Goal: Transaction & Acquisition: Subscribe to service/newsletter

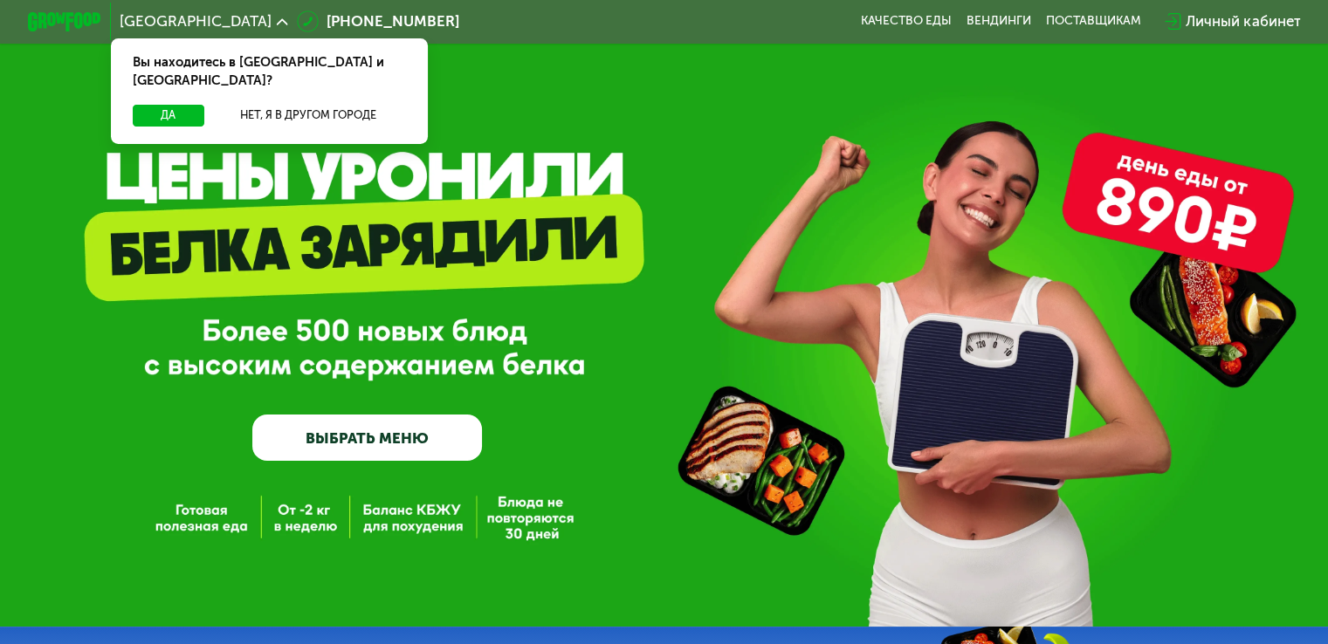
click at [160, 109] on div "Да Нет, я в другом городе" at bounding box center [269, 124] width 325 height 39
click at [161, 105] on button "Да" at bounding box center [168, 116] width 71 height 22
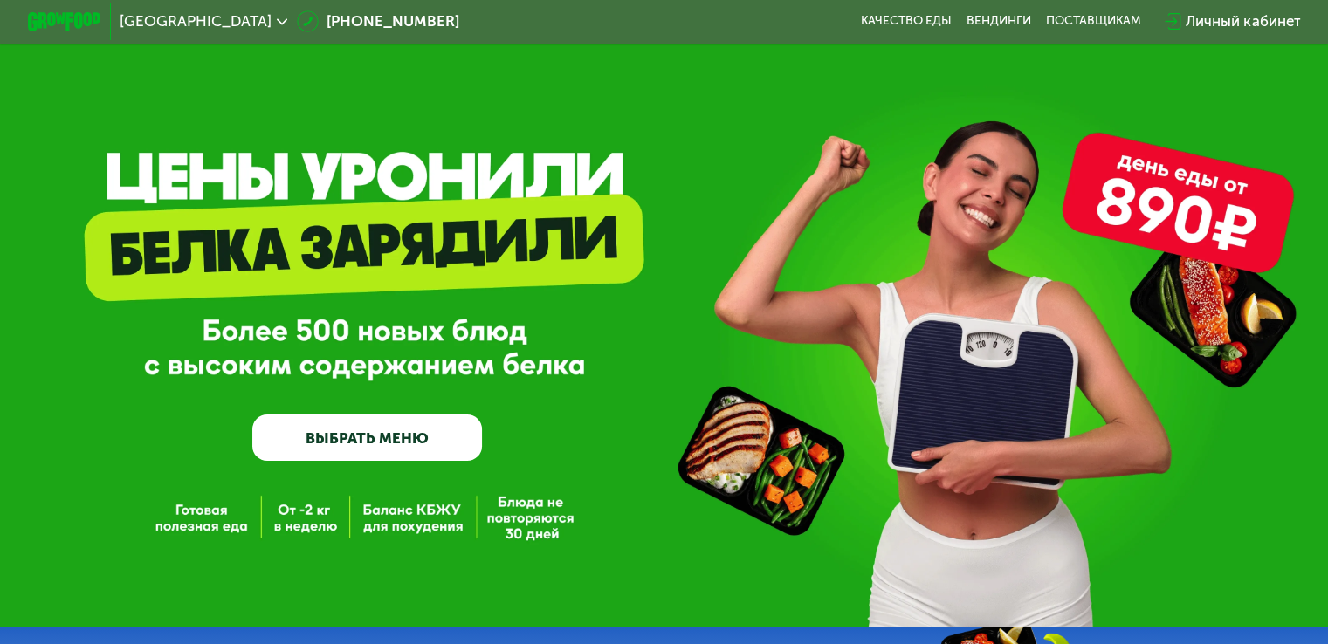
click at [412, 442] on link "ВЫБРАТЬ МЕНЮ" at bounding box center [367, 438] width 230 height 46
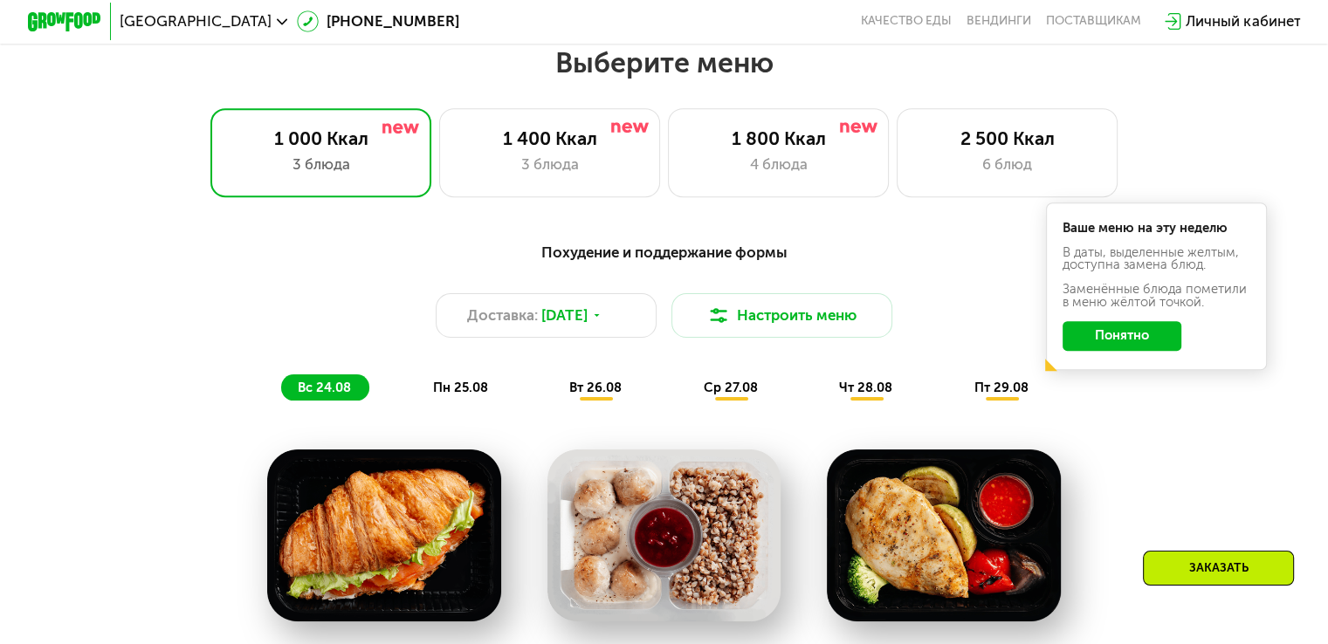
scroll to position [786, 0]
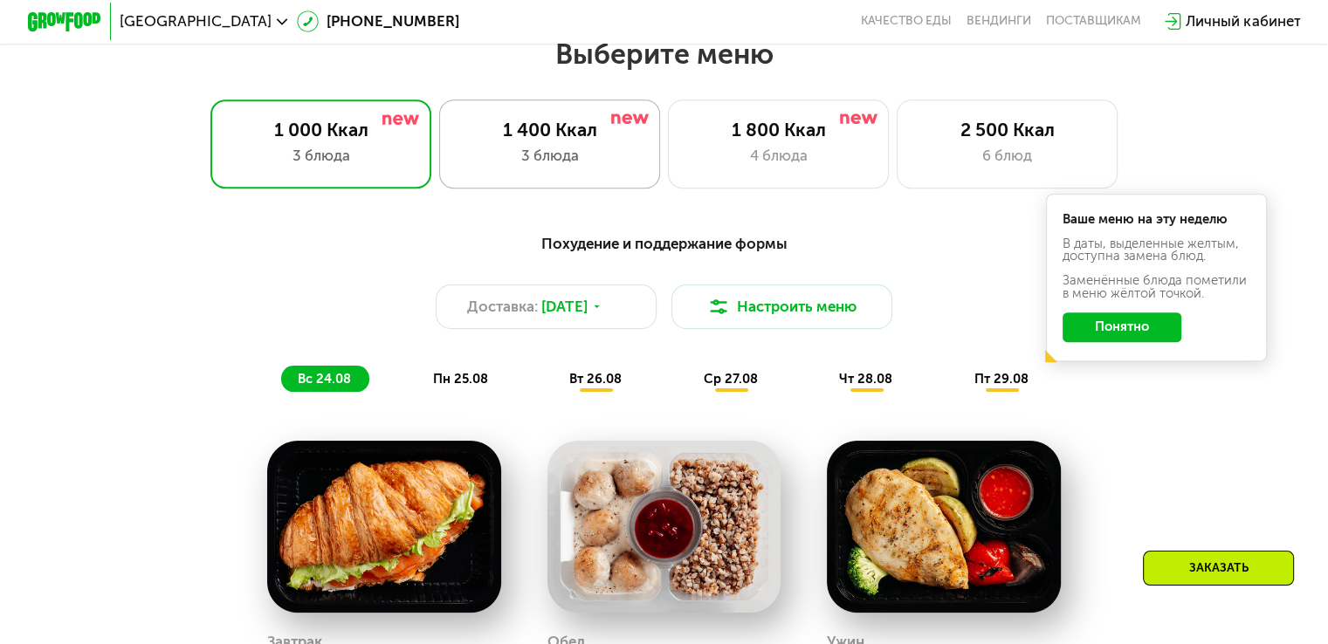
click at [668, 176] on div "1 400 Ккал 3 блюда" at bounding box center [779, 144] width 222 height 88
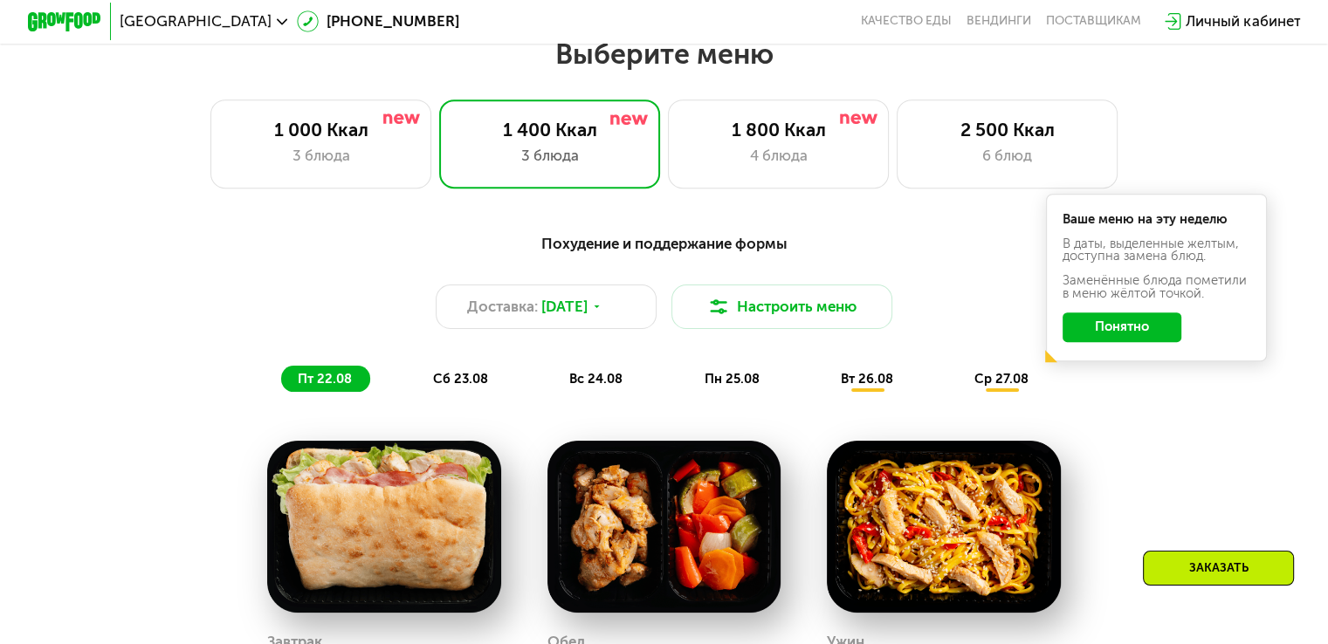
click at [1143, 342] on button "Понятно" at bounding box center [1122, 328] width 119 height 30
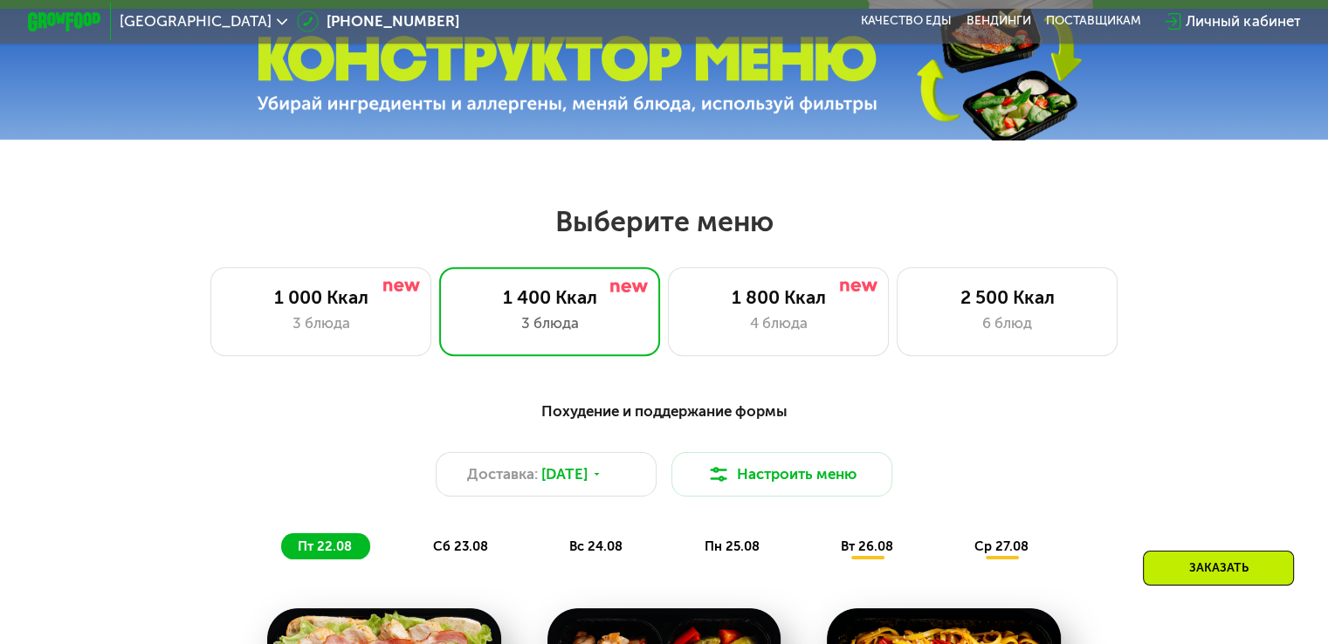
scroll to position [639, 0]
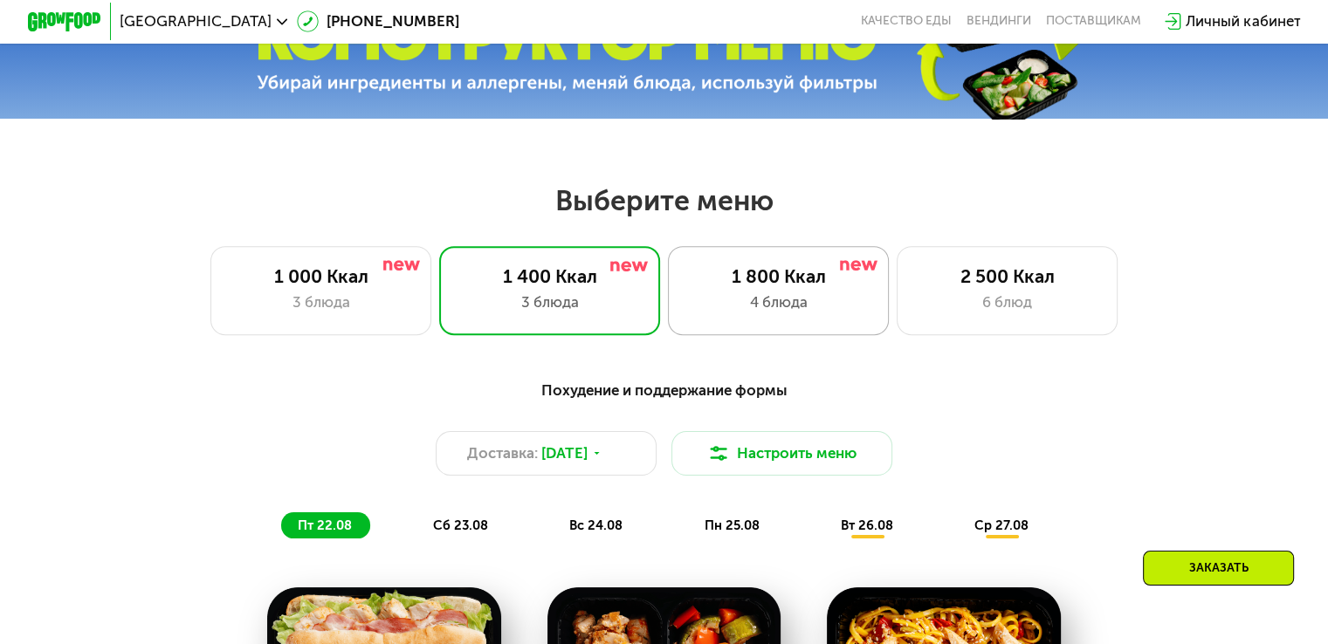
click at [751, 313] on div "4 блюда" at bounding box center [778, 303] width 183 height 22
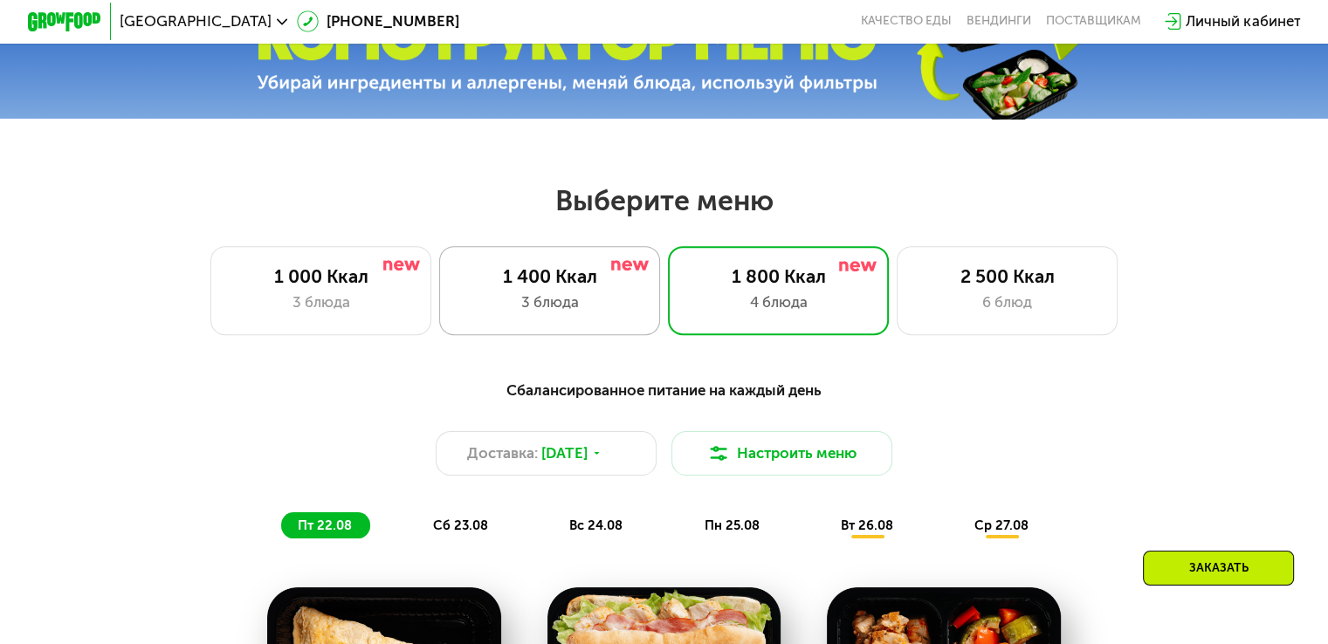
click at [531, 298] on div "3 блюда" at bounding box center [549, 303] width 183 height 22
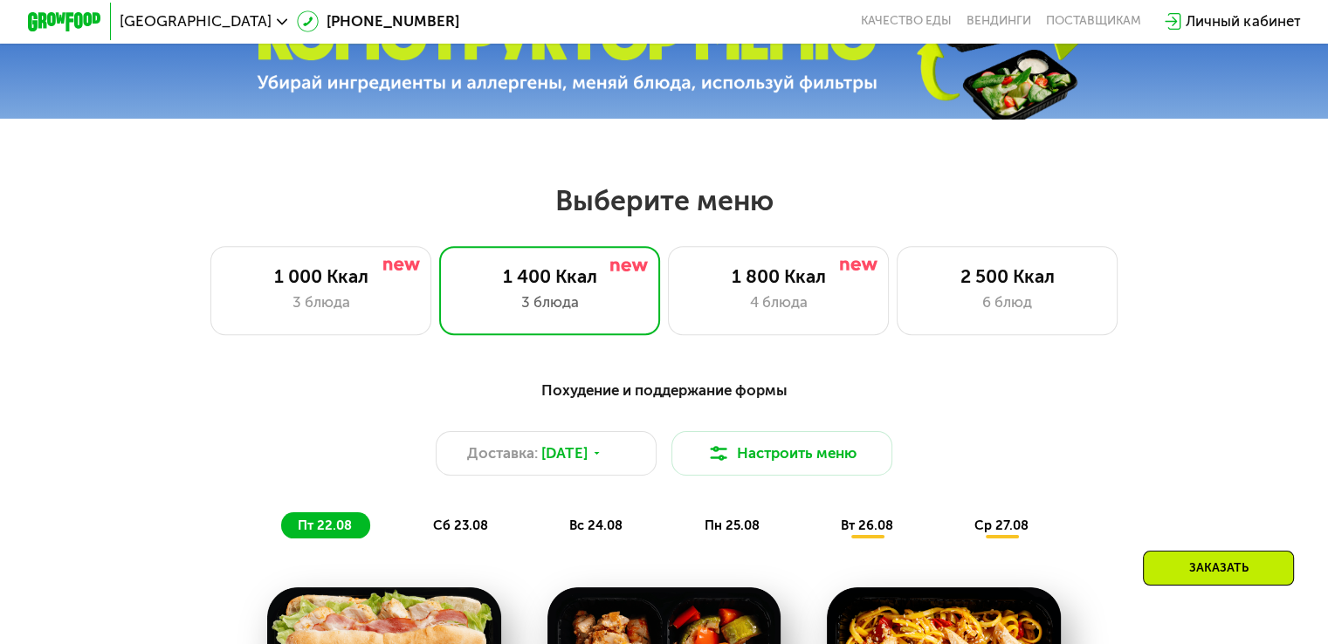
click at [457, 528] on span "сб 23.08" at bounding box center [460, 526] width 55 height 16
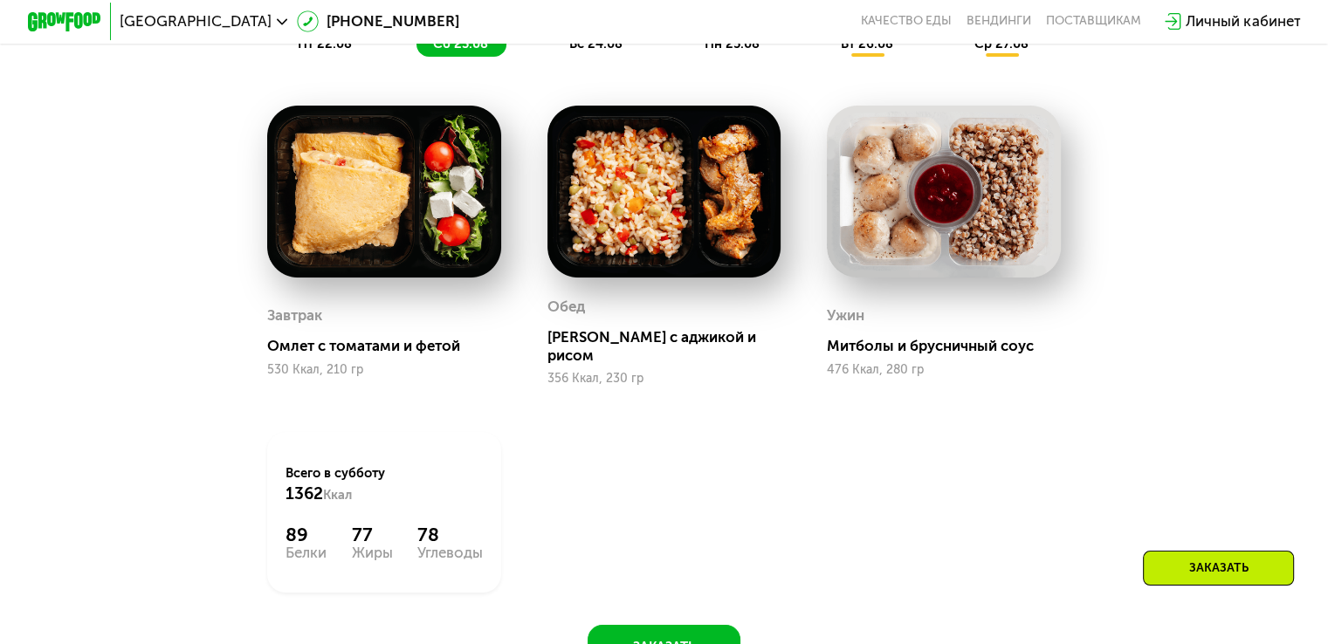
scroll to position [1107, 0]
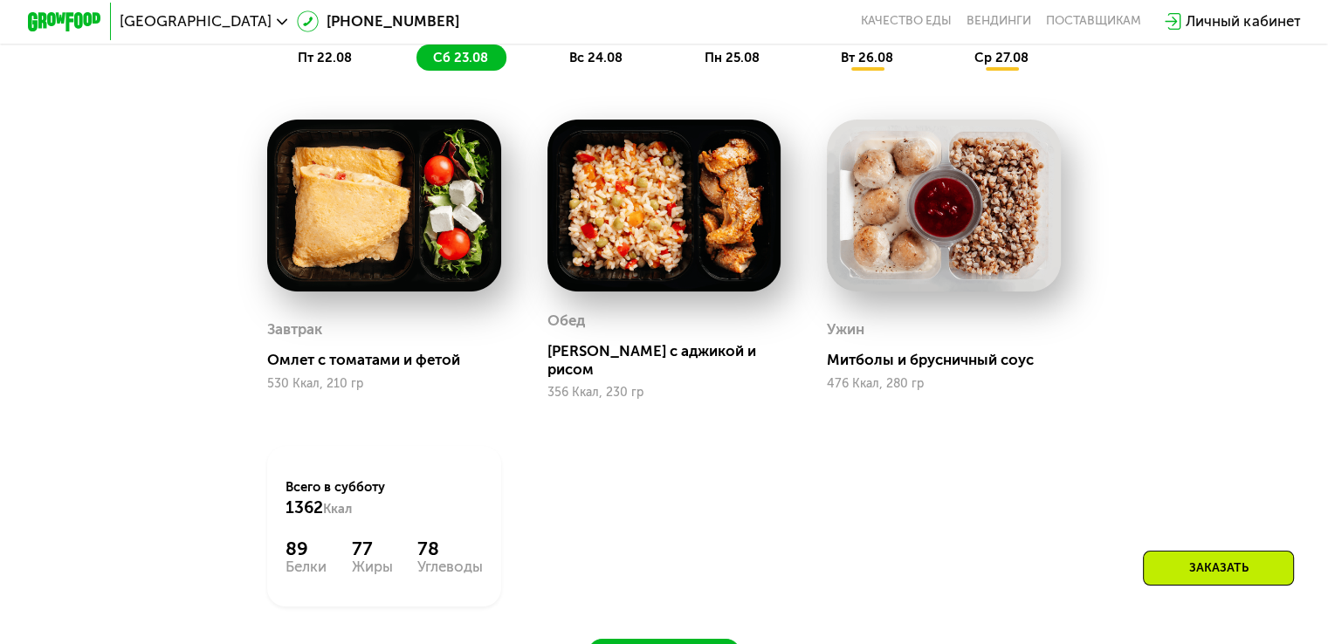
click at [598, 65] on span "вс 24.08" at bounding box center [595, 58] width 53 height 16
